Goal: Navigation & Orientation: Find specific page/section

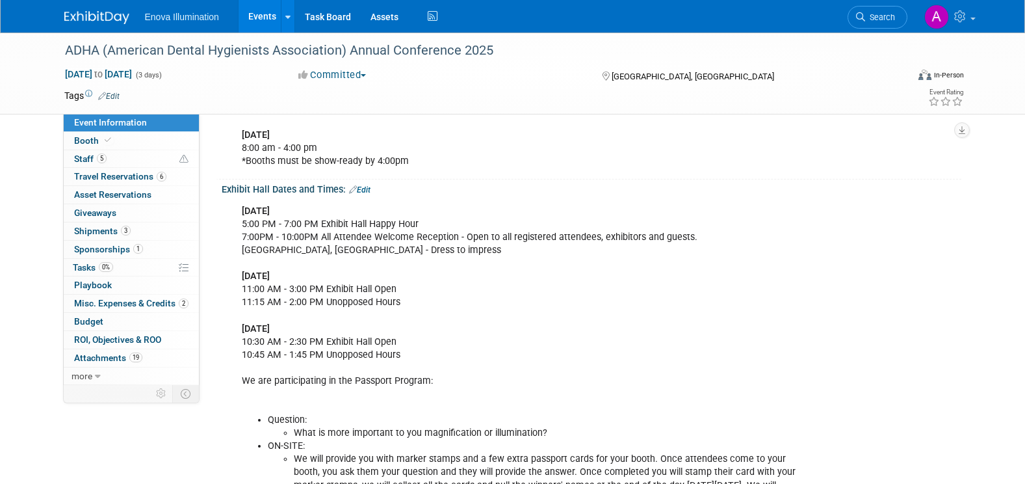
click at [88, 10] on link at bounding box center [104, 11] width 81 height 10
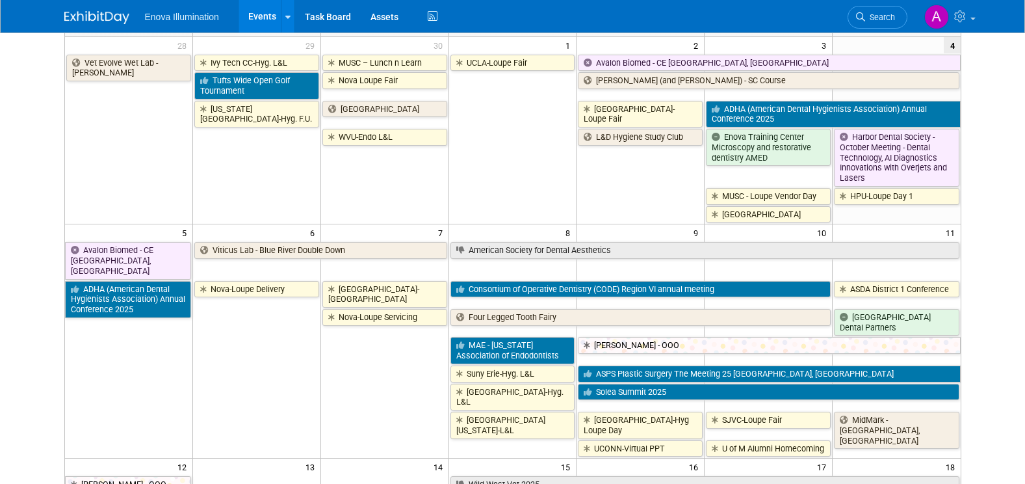
scroll to position [130, 0]
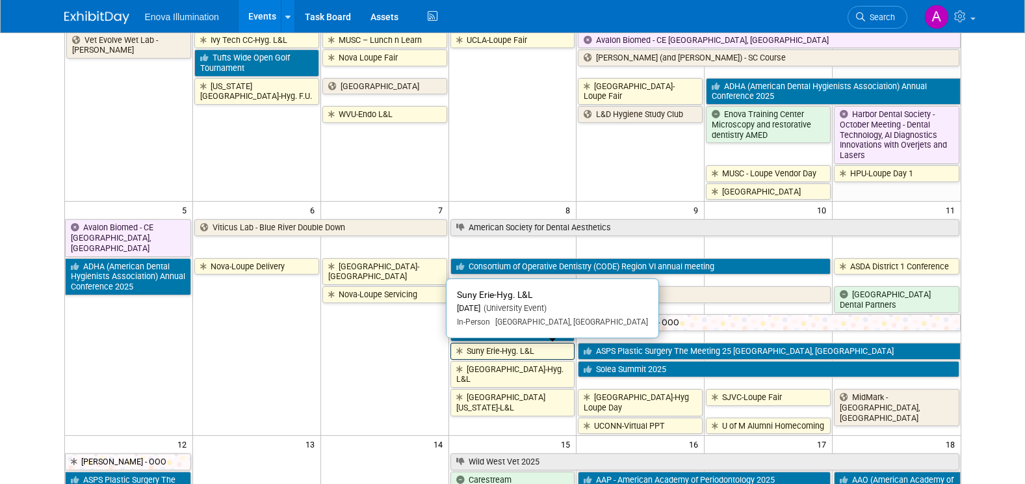
click at [508, 356] on link "Suny Erie-Hyg. L&L" at bounding box center [513, 351] width 125 height 17
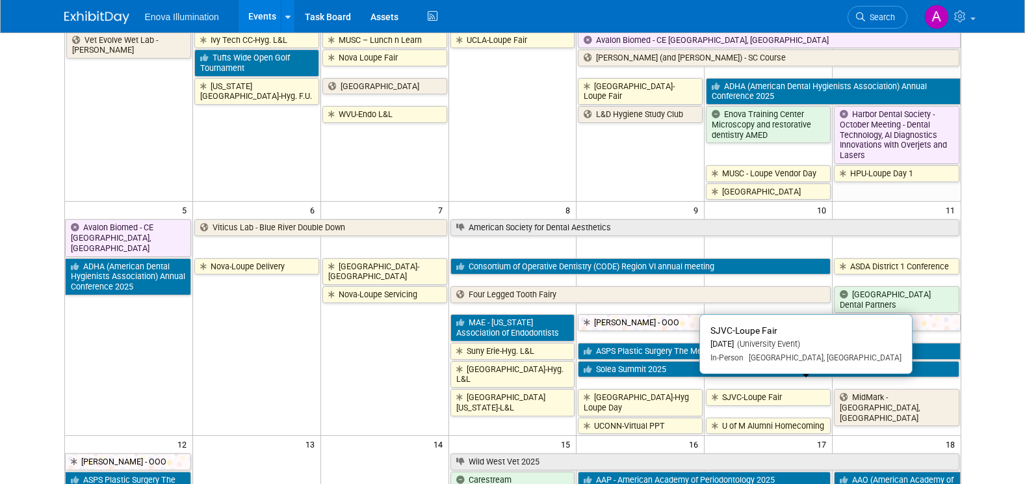
drag, startPoint x: 768, startPoint y: 387, endPoint x: 737, endPoint y: 374, distance: 33.8
click at [768, 389] on link "SJVC-Loupe Fair" at bounding box center [768, 397] width 125 height 17
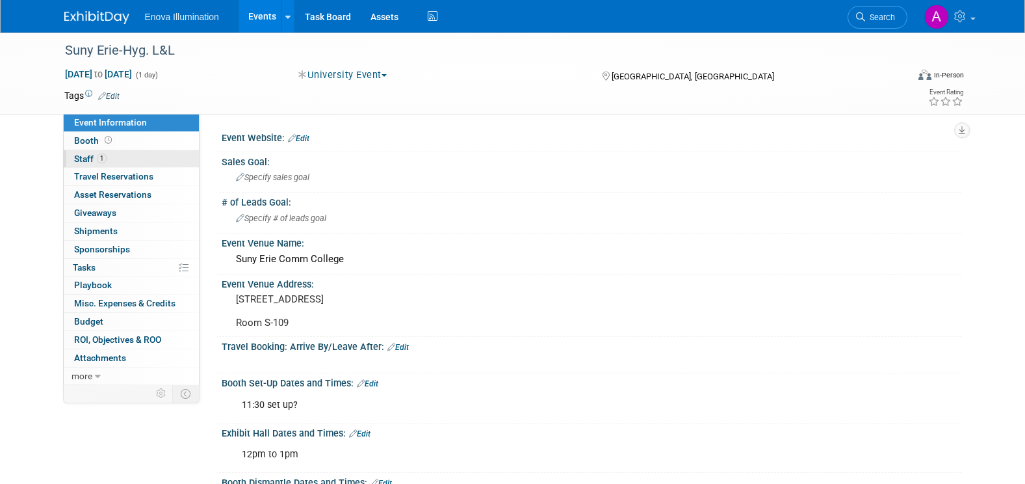
click at [125, 157] on link "1 Staff 1" at bounding box center [131, 159] width 135 height 18
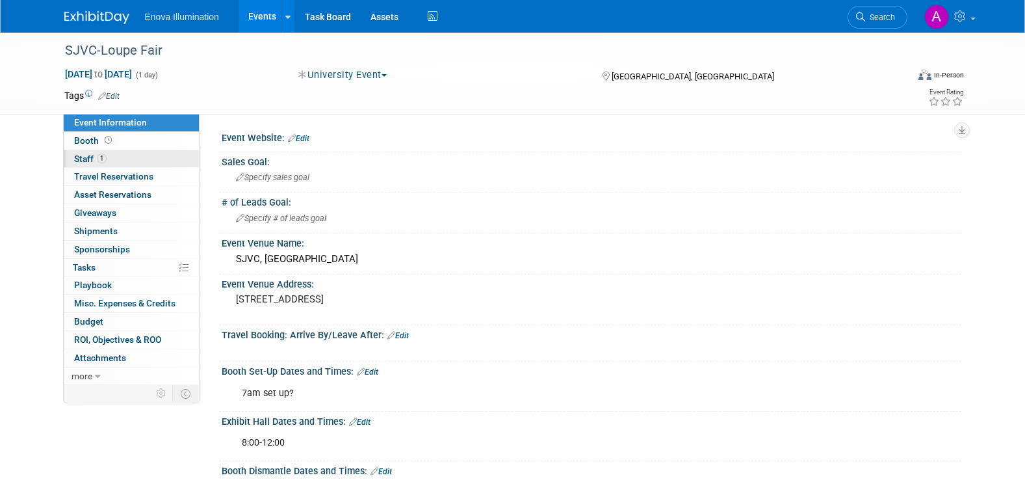
click at [116, 155] on link "1 Staff 1" at bounding box center [131, 159] width 135 height 18
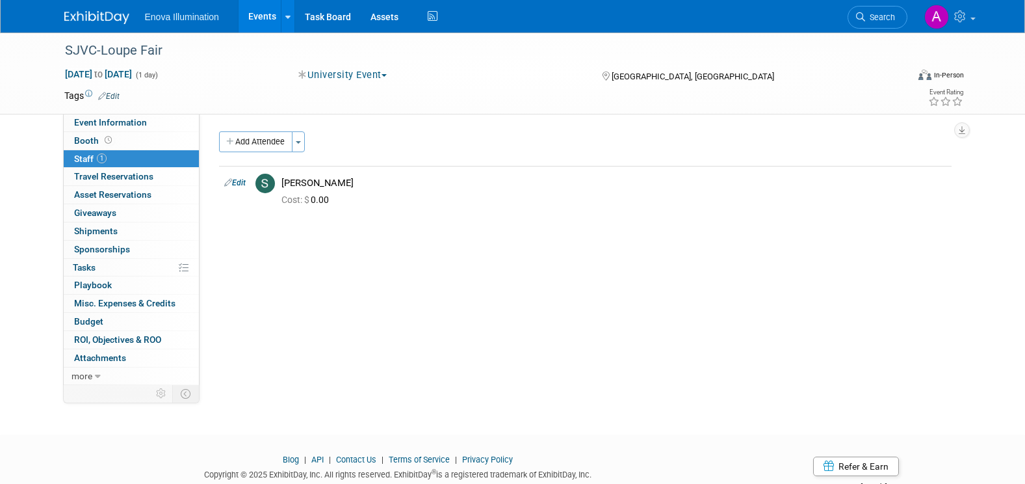
drag, startPoint x: 83, startPoint y: 16, endPoint x: 90, endPoint y: 20, distance: 8.5
click at [83, 16] on img at bounding box center [96, 17] width 65 height 13
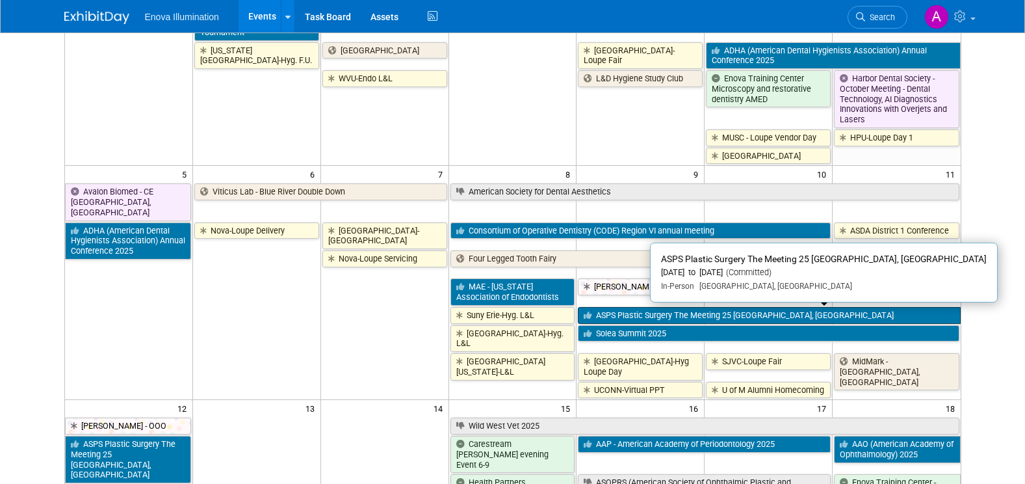
scroll to position [195, 0]
